Goal: Task Accomplishment & Management: Manage account settings

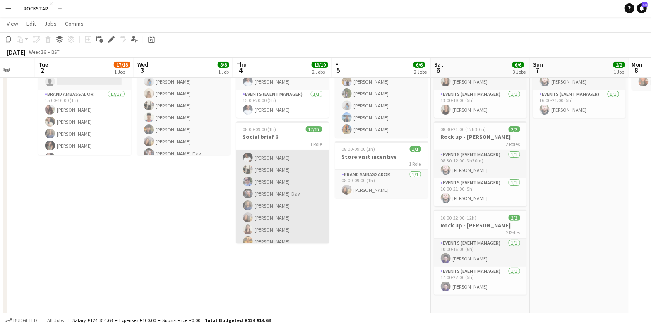
scroll to position [126, 0]
click at [281, 178] on app-card-role "Brand Ambassador 17/17 08:00-09:00 (1h) [PERSON_NAME] [PERSON_NAME] [PERSON_NAM…" at bounding box center [282, 134] width 93 height 220
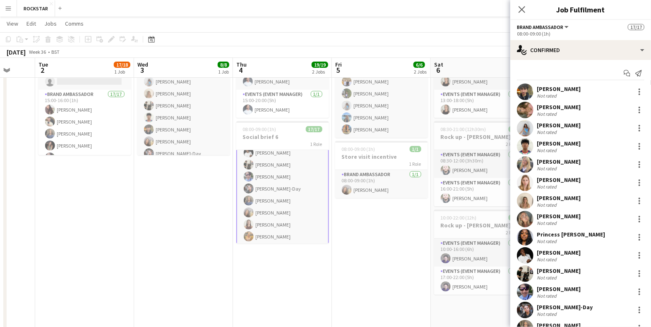
scroll to position [127, 0]
click at [286, 137] on h3 "Social brief 6" at bounding box center [282, 136] width 93 height 7
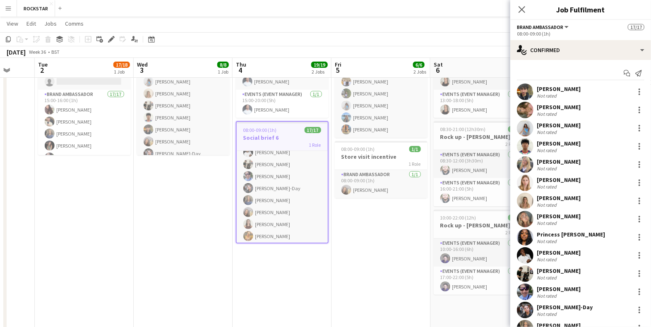
scroll to position [126, 0]
click at [114, 38] on icon "Edit" at bounding box center [111, 39] width 7 height 7
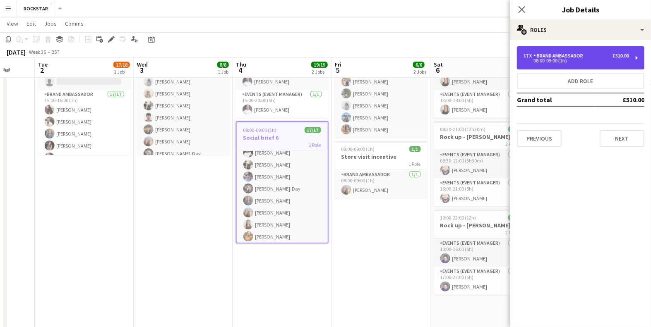
click at [567, 58] on div "Brand Ambassador" at bounding box center [559, 56] width 53 height 6
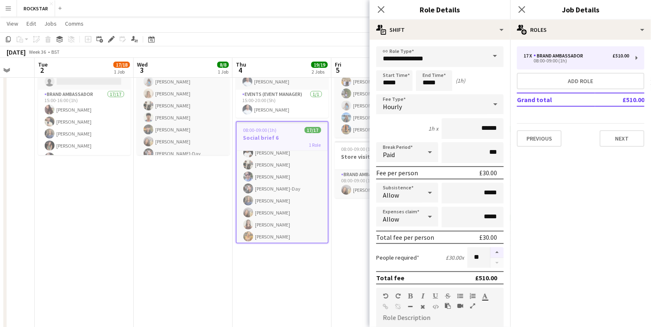
click at [497, 252] on button "button" at bounding box center [496, 252] width 13 height 11
type input "**"
click at [518, 8] on icon "Close pop-in" at bounding box center [522, 9] width 8 height 8
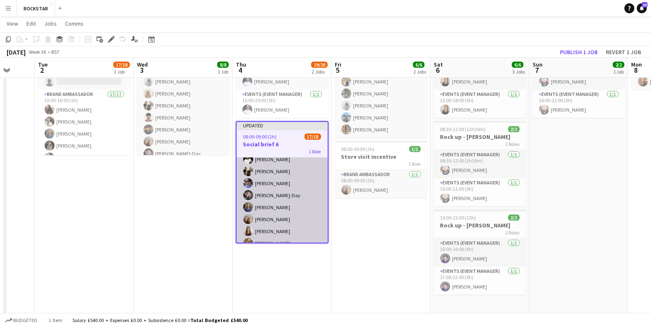
scroll to position [146, 0]
click at [293, 236] on app-card-role "Brand Ambassador 17/18 08:00-09:00 (1h) [PERSON_NAME] [PERSON_NAME] [PERSON_NAM…" at bounding box center [282, 128] width 91 height 232
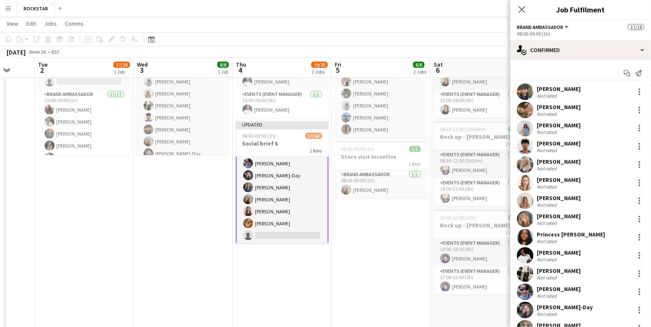
scroll to position [106, 0]
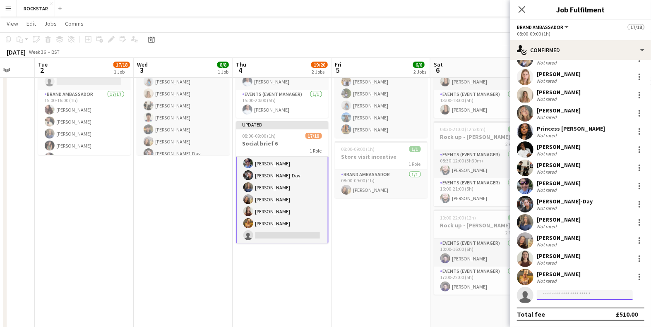
click at [564, 294] on input at bounding box center [585, 296] width 96 height 10
type input "*********"
click at [578, 305] on span "[PERSON_NAME] Active" at bounding box center [584, 306] width 83 height 7
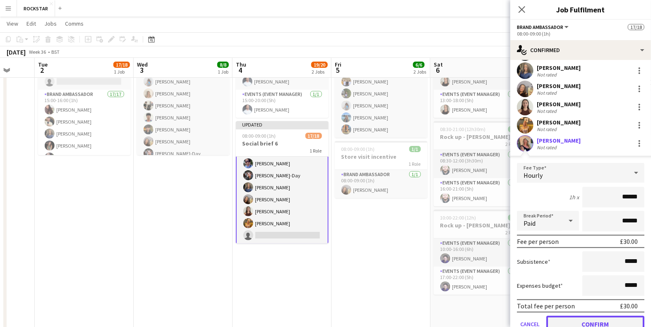
click at [588, 319] on button "Confirm" at bounding box center [595, 324] width 98 height 17
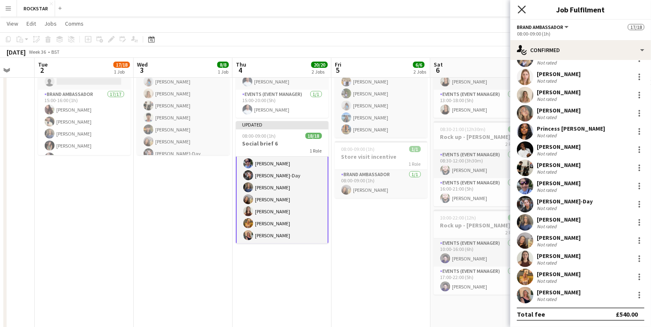
click at [522, 9] on icon "Close pop-in" at bounding box center [522, 9] width 8 height 8
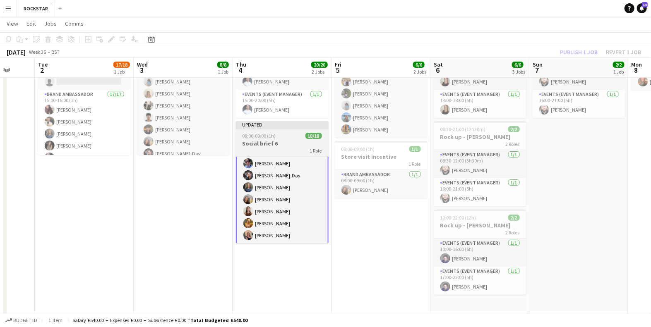
click at [245, 144] on h3 "Social brief 6" at bounding box center [282, 143] width 93 height 7
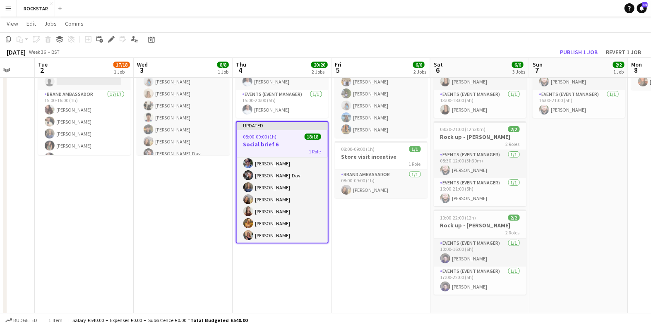
scroll to position [146, 0]
click at [588, 53] on button "Publish 1 job" at bounding box center [579, 52] width 44 height 11
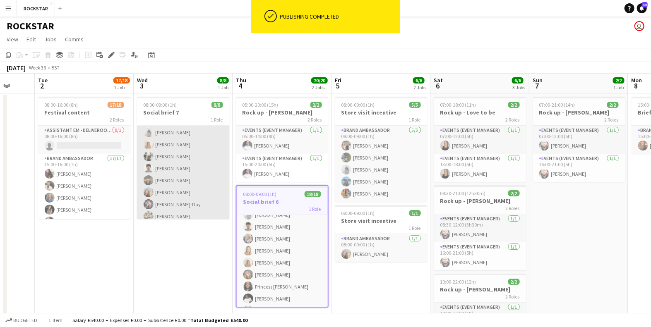
scroll to position [18, 0]
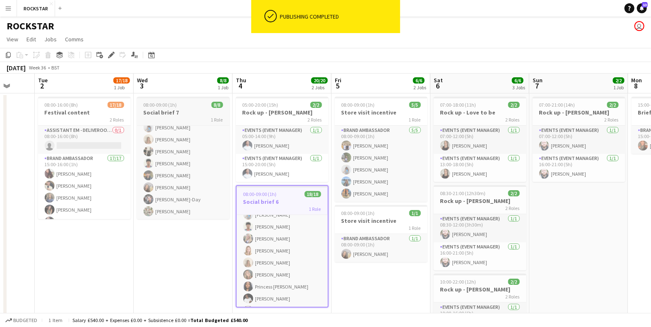
click at [184, 103] on div "08:00-09:00 (1h) 8/8" at bounding box center [183, 105] width 93 height 6
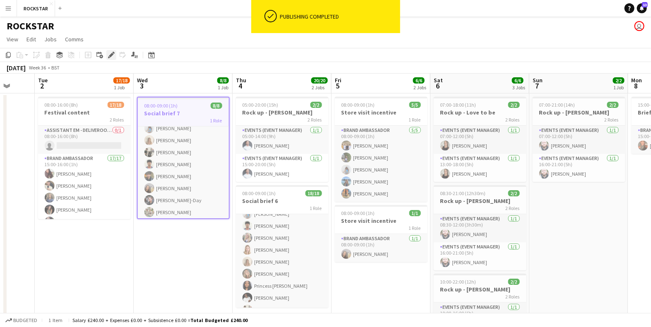
click at [110, 53] on icon "Edit" at bounding box center [111, 55] width 7 height 7
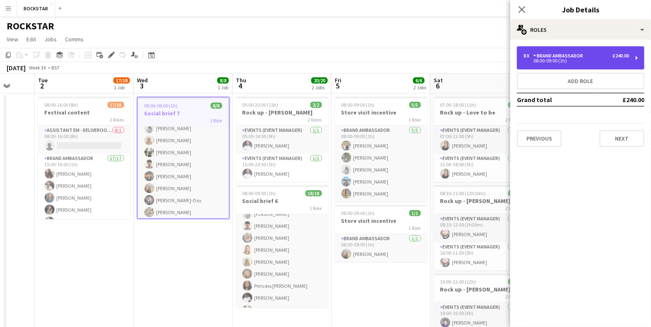
click at [592, 57] on div "8 x Brand Ambassador £240.00" at bounding box center [576, 56] width 106 height 6
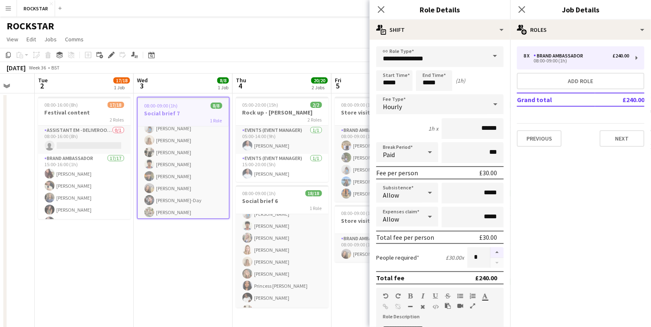
click at [496, 253] on button "button" at bounding box center [496, 252] width 13 height 11
type input "*"
click at [519, 10] on icon "Close pop-in" at bounding box center [522, 9] width 8 height 8
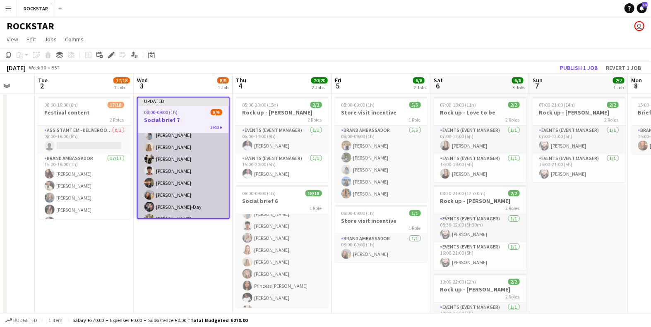
scroll to position [38, 0]
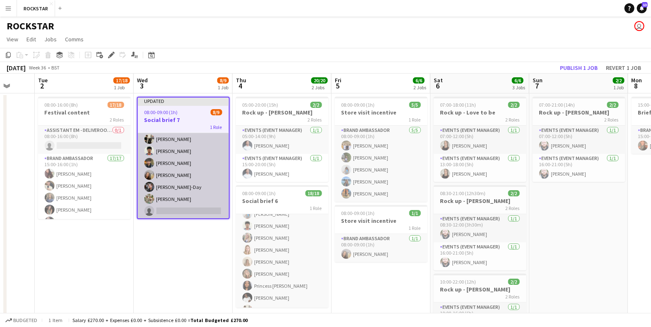
click at [187, 209] on app-card-role "Brand Ambassador [DATE] 08:00-09:00 (1h) [PERSON_NAME] [PERSON_NAME] [PERSON_NA…" at bounding box center [183, 157] width 91 height 124
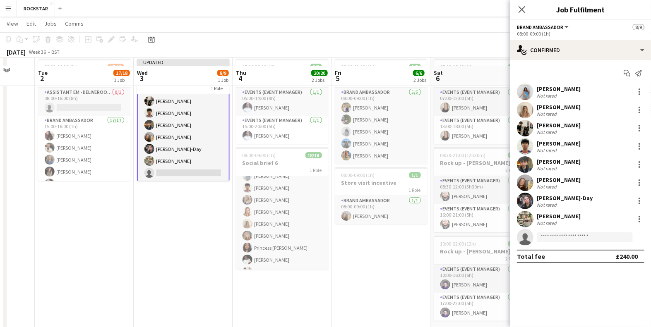
scroll to position [54, 0]
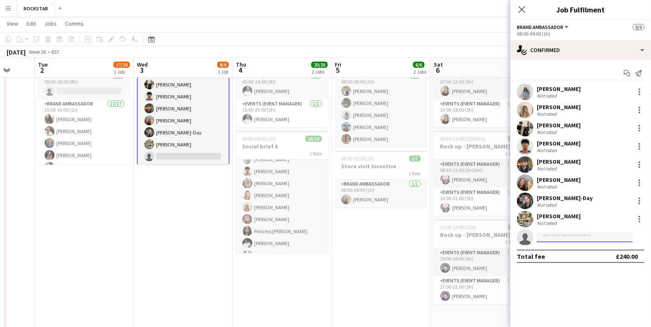
click at [568, 237] on input at bounding box center [585, 238] width 96 height 10
type input "*********"
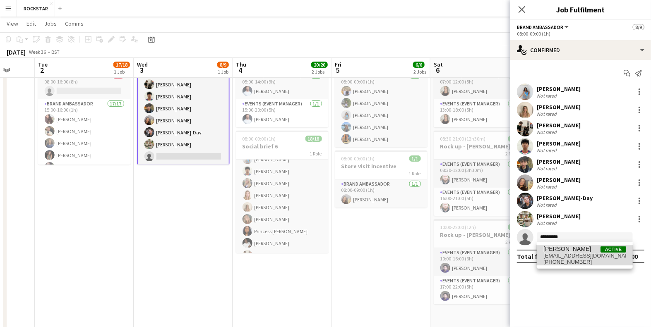
click at [576, 254] on span "[EMAIL_ADDRESS][DOMAIN_NAME]" at bounding box center [584, 256] width 83 height 7
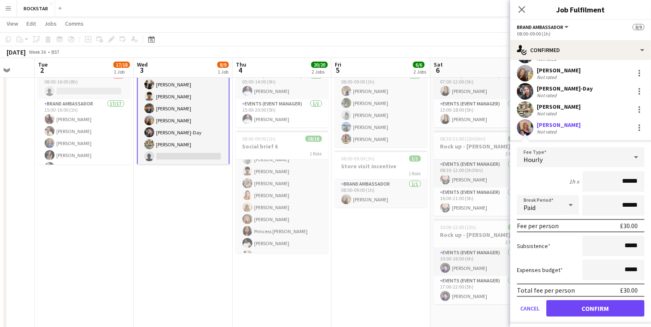
scroll to position [117, 0]
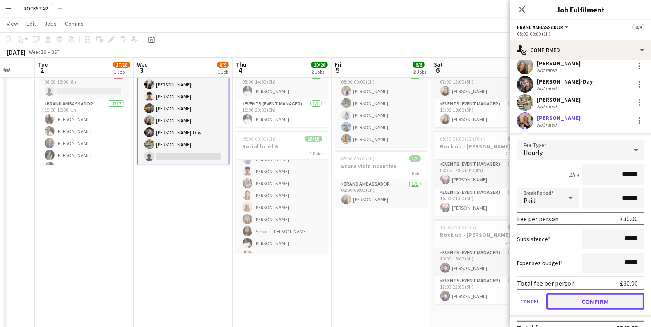
click at [601, 303] on button "Confirm" at bounding box center [595, 301] width 98 height 17
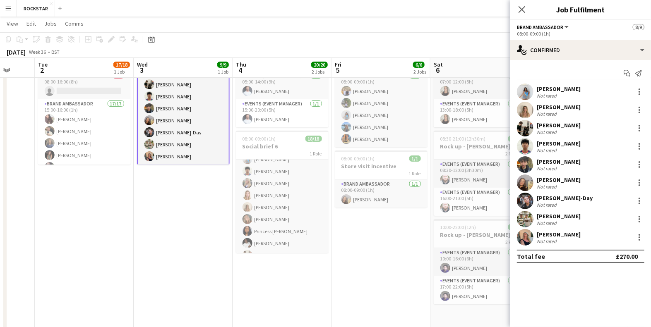
scroll to position [0, 0]
click at [521, 9] on icon at bounding box center [522, 9] width 8 height 8
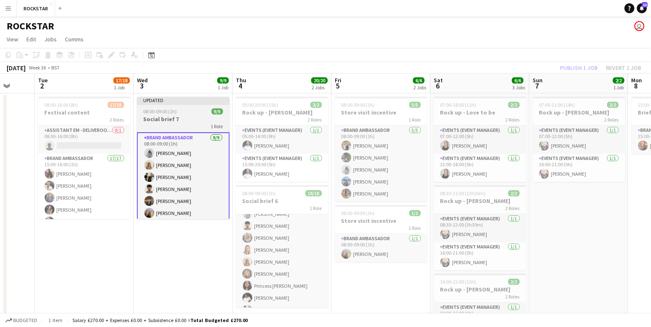
click at [180, 121] on h3 "Social brief 7" at bounding box center [183, 118] width 93 height 7
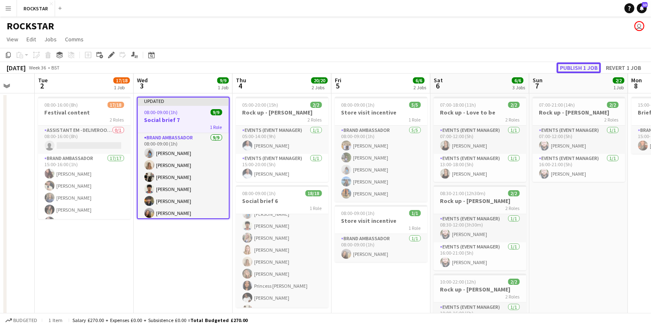
click at [574, 63] on button "Publish 1 job" at bounding box center [579, 67] width 44 height 11
